Goal: Task Accomplishment & Management: Manage account settings

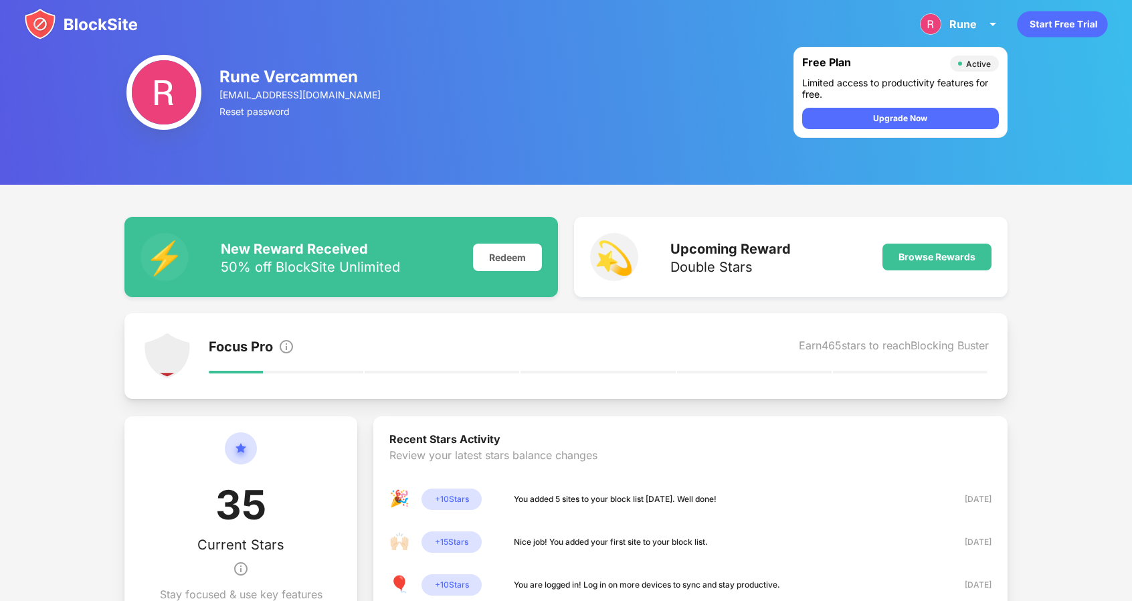
click at [78, 14] on img at bounding box center [81, 24] width 114 height 32
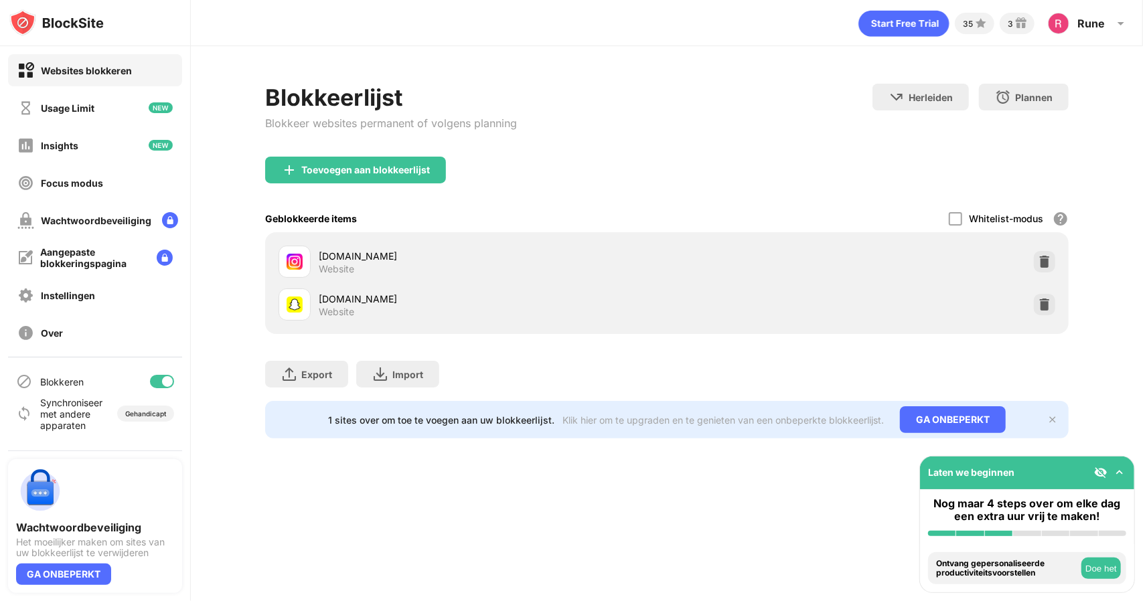
click at [543, 377] on div "Export Bestanden exporteren (alleen voor website-items) Import Bestanden import…" at bounding box center [666, 367] width 803 height 67
click at [1051, 298] on img at bounding box center [1043, 304] width 13 height 13
